Goal: Information Seeking & Learning: Learn about a topic

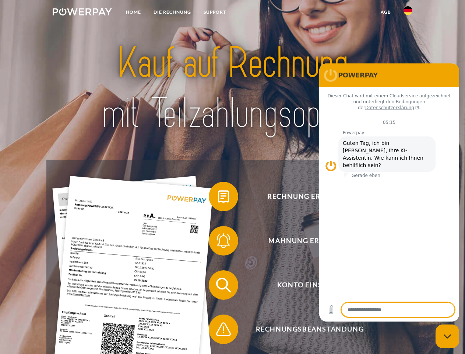
click at [82, 13] on img at bounding box center [82, 11] width 59 height 7
click at [408, 13] on img at bounding box center [408, 10] width 9 height 9
click at [386, 12] on link "agb" at bounding box center [386, 12] width 23 height 13
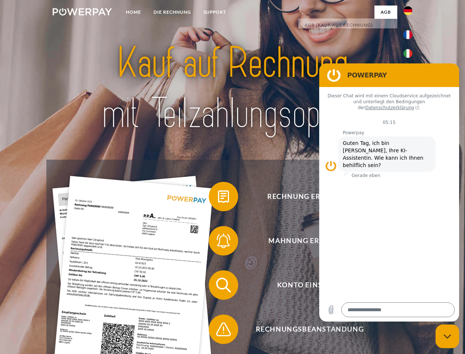
click at [218, 198] on span at bounding box center [212, 196] width 37 height 37
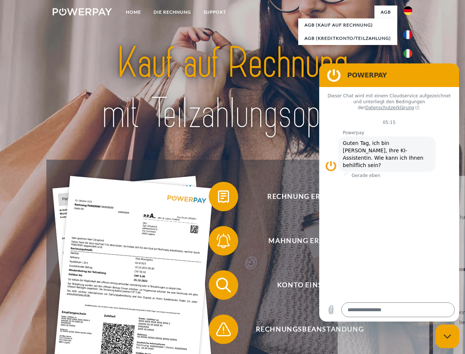
click at [218, 242] on span at bounding box center [212, 240] width 37 height 37
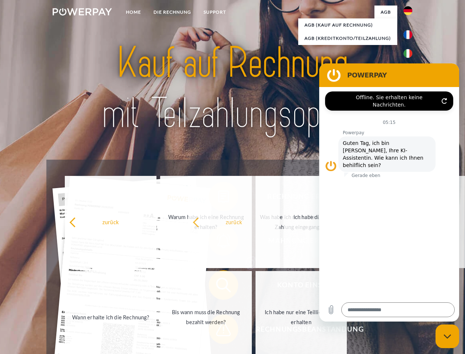
click at [218, 331] on span at bounding box center [212, 329] width 37 height 37
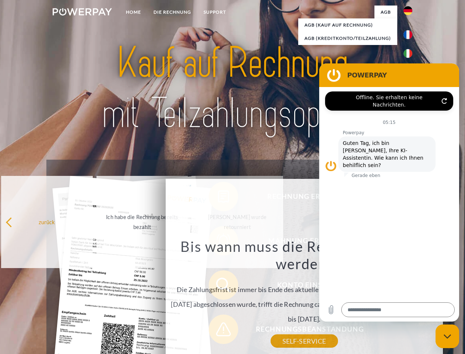
click at [448, 336] on icon "Messaging-Fenster schließen" at bounding box center [448, 336] width 8 height 5
type textarea "*"
